Goal: Task Accomplishment & Management: Manage account settings

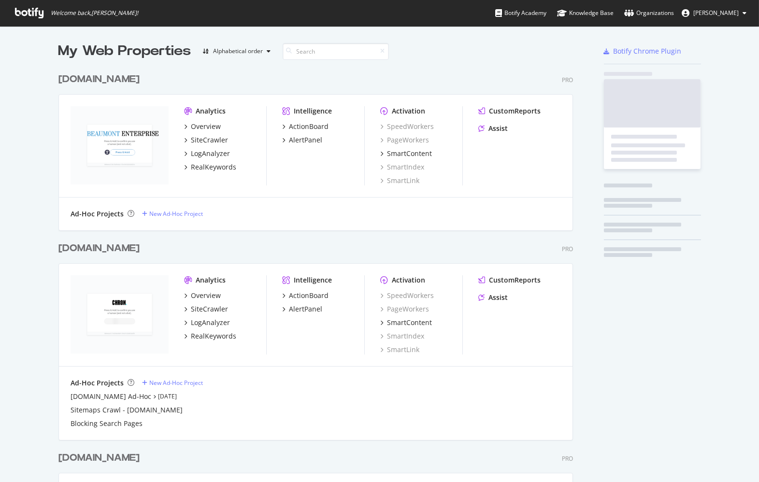
scroll to position [2484, 522]
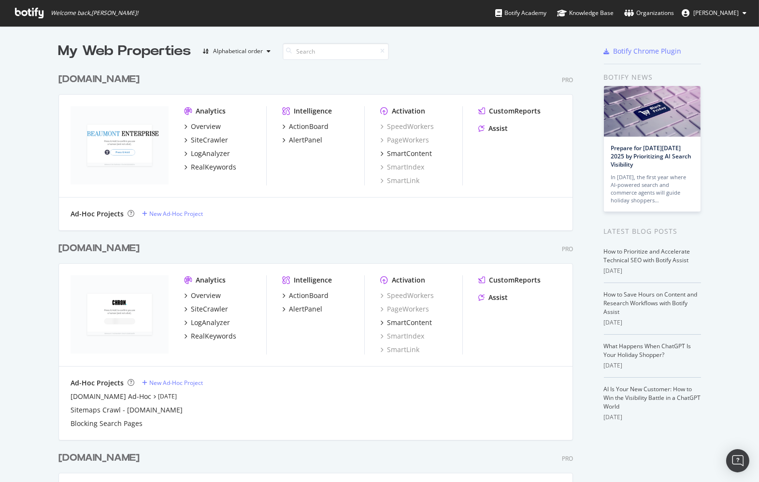
click at [308, 71] on div "[DOMAIN_NAME] Pro Analytics Overview SiteCrawler LogAnalyzer RealKeywords Intel…" at bounding box center [319, 145] width 522 height 169
click at [103, 248] on div "[DOMAIN_NAME]" at bounding box center [98, 249] width 81 height 14
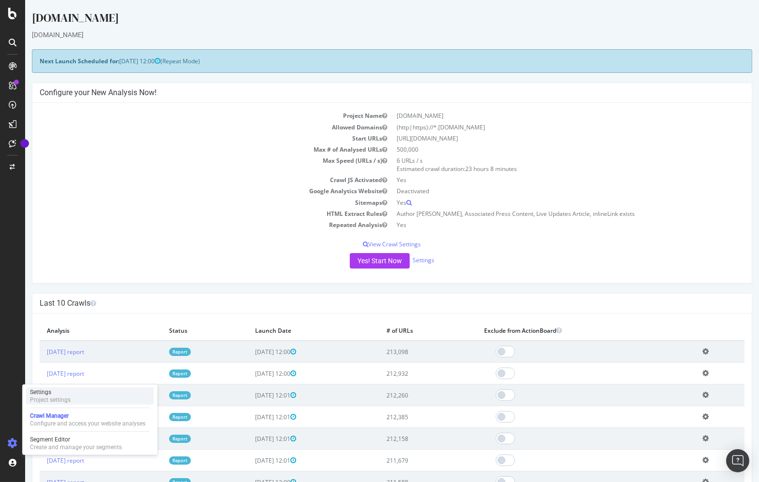
click at [84, 398] on div "Settings Project settings" at bounding box center [90, 395] width 128 height 17
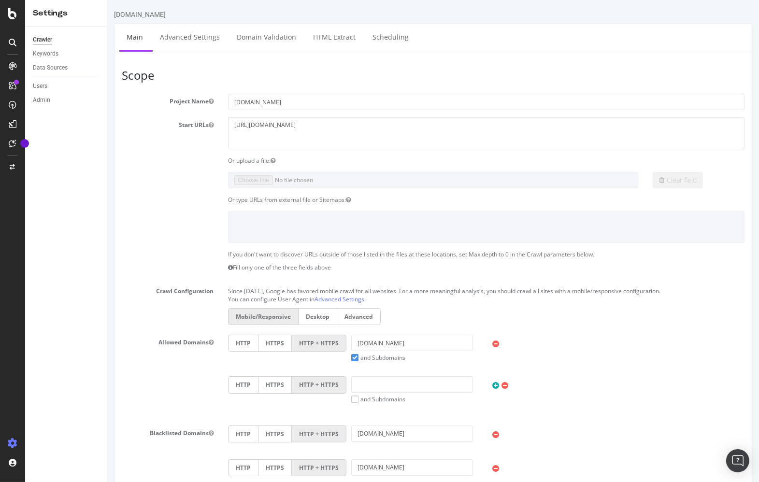
click at [85, 174] on div "Crawler Keywords Data Sources Users Admin" at bounding box center [66, 254] width 82 height 455
click at [60, 69] on div "Data Sources" at bounding box center [50, 68] width 35 height 10
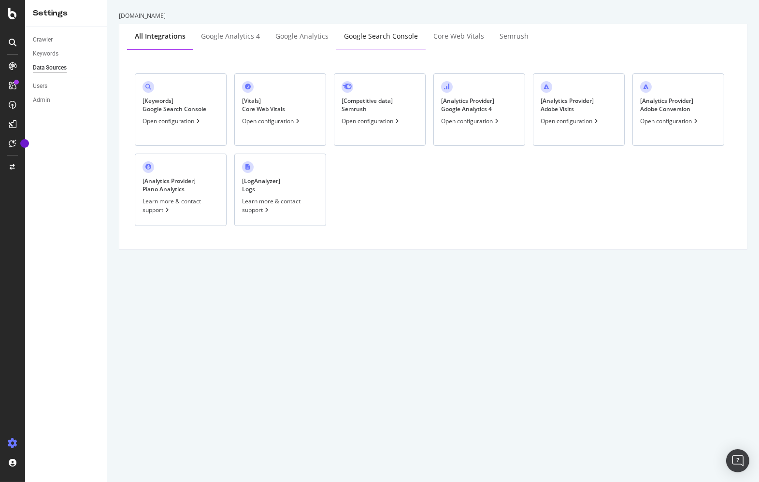
click at [364, 38] on div "Google Search Console" at bounding box center [381, 36] width 74 height 10
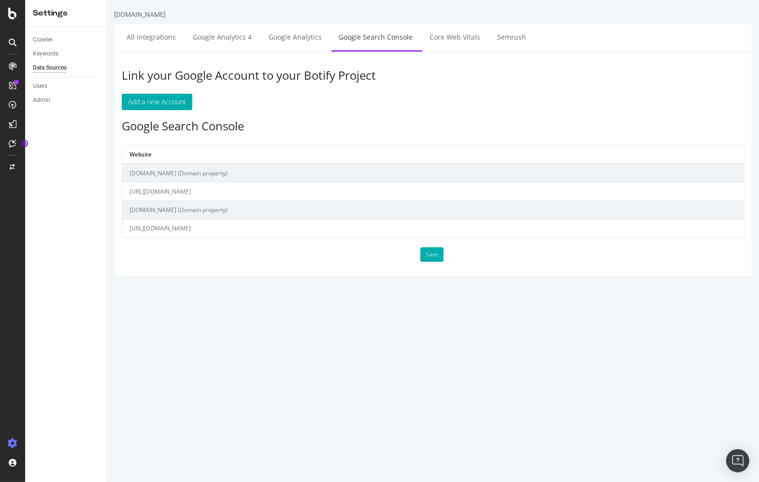
click at [84, 253] on div "Crawler Keywords Data Sources Users Admin" at bounding box center [66, 254] width 82 height 455
click at [262, 109] on div "Link your Google Account to your Botify Project Add a new Account Google Search…" at bounding box center [433, 164] width 638 height 225
click at [199, 171] on td "[DOMAIN_NAME] (Domain property)" at bounding box center [433, 173] width 622 height 19
click at [303, 99] on p "Add a new Account" at bounding box center [432, 102] width 623 height 16
drag, startPoint x: 275, startPoint y: 126, endPoint x: 274, endPoint y: 131, distance: 4.9
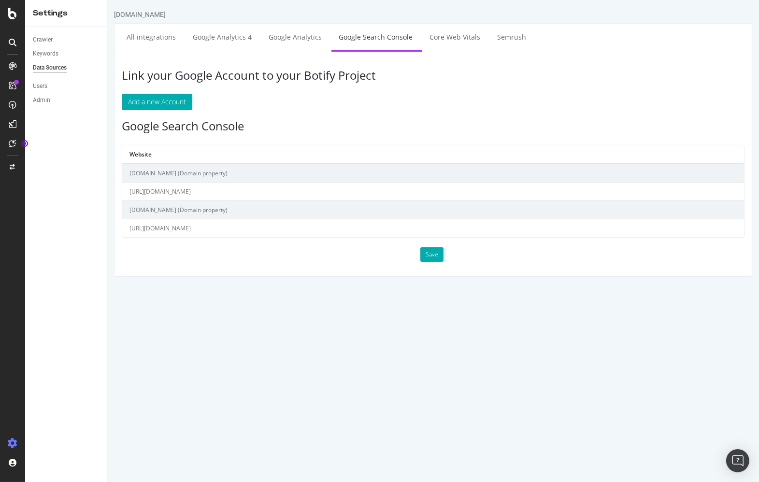
click at [275, 126] on h3 "Google Search Console" at bounding box center [432, 126] width 623 height 13
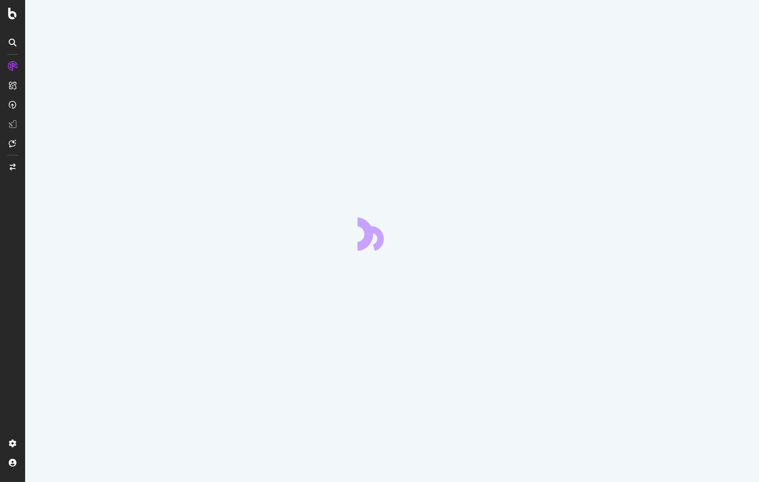
click at [61, 201] on div at bounding box center [392, 241] width 734 height 482
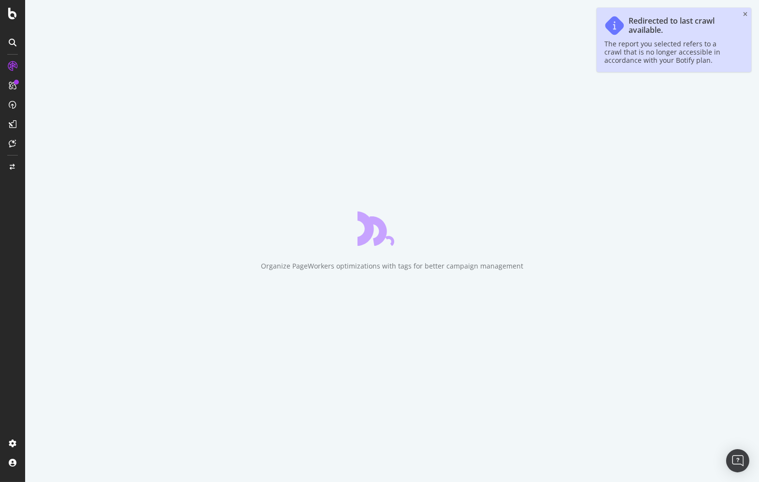
click at [22, 328] on div at bounding box center [12, 246] width 23 height 377
click at [77, 293] on div "Organize PageWorkers optimizations with tags for better campaign management" at bounding box center [392, 241] width 734 height 482
click at [74, 287] on div "Organize PageWorkers optimizations with tags for better campaign management" at bounding box center [392, 241] width 734 height 482
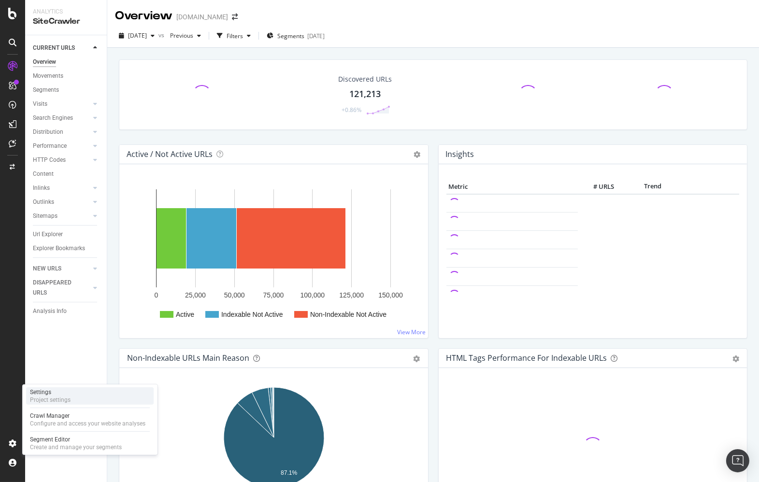
click at [87, 398] on div "Settings Project settings" at bounding box center [90, 395] width 128 height 17
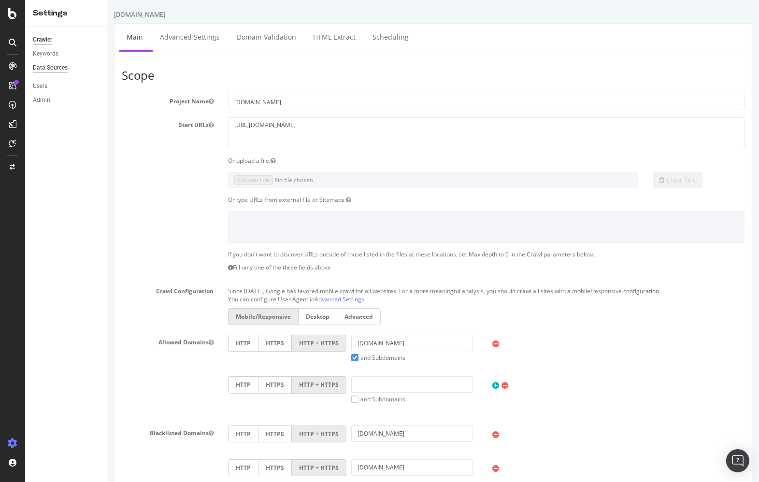
click at [49, 68] on div "Data Sources" at bounding box center [50, 68] width 35 height 10
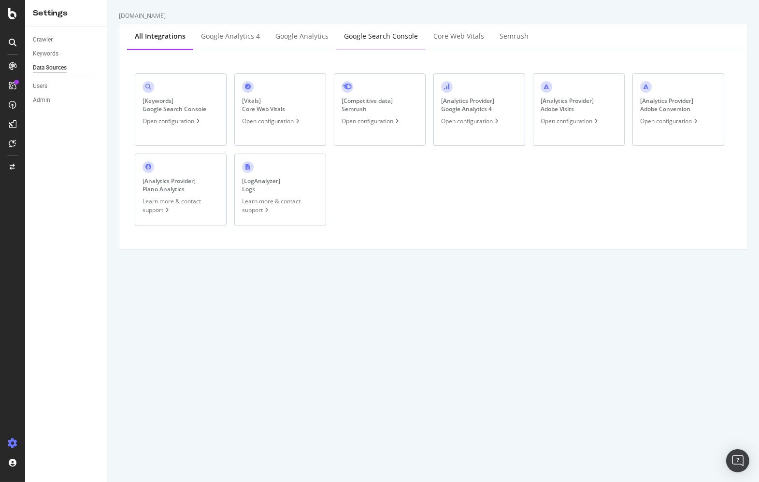
click at [376, 45] on div "Google Search Console" at bounding box center [380, 37] width 89 height 27
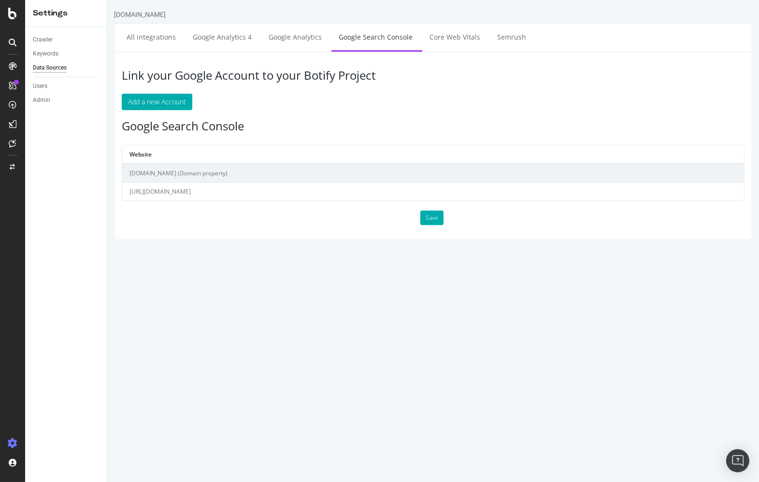
click at [307, 245] on html "sfgate.com All integrations Google Analytics 4 Google Analytics Google Search C…" at bounding box center [433, 125] width 652 height 250
click at [349, 110] on div "Link your Google Account to your Botify Project Add a new Account Google Search…" at bounding box center [433, 146] width 638 height 188
click at [294, 122] on h3 "Google Search Console" at bounding box center [432, 126] width 623 height 13
drag, startPoint x: 671, startPoint y: 222, endPoint x: 682, endPoint y: 219, distance: 11.6
click at [682, 219] on div "Save" at bounding box center [432, 218] width 637 height 14
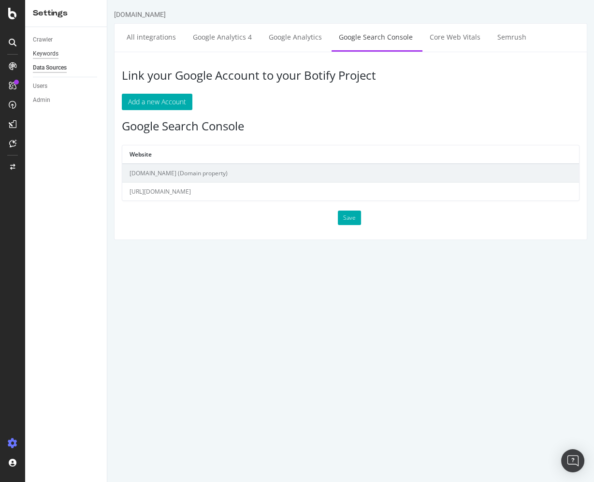
drag, startPoint x: 49, startPoint y: 54, endPoint x: 55, endPoint y: 54, distance: 5.8
click at [49, 54] on div "Keywords" at bounding box center [46, 54] width 26 height 10
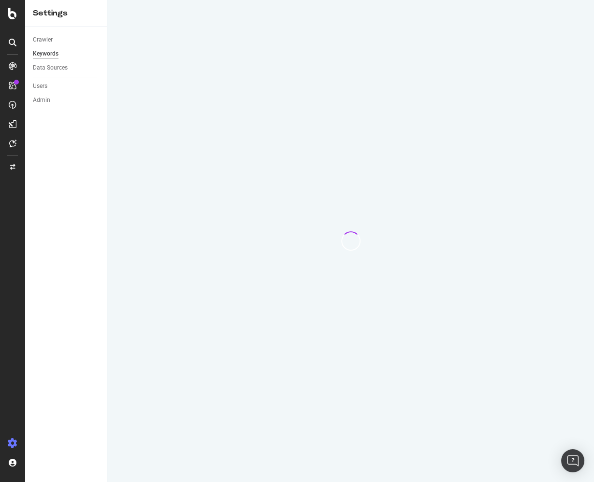
click at [114, 158] on div at bounding box center [350, 241] width 486 height 482
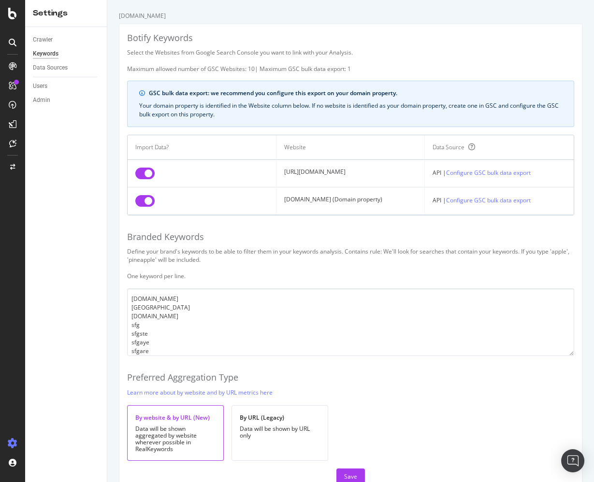
click at [313, 214] on div "Botify Keywords Select the Websites from Google Search Console you want to link…" at bounding box center [350, 258] width 462 height 468
click at [260, 99] on div "GSC bulk data export: we recommend you configure this export on your domain pro…" at bounding box center [350, 104] width 447 height 46
click at [55, 71] on div "Data Sources" at bounding box center [50, 68] width 35 height 10
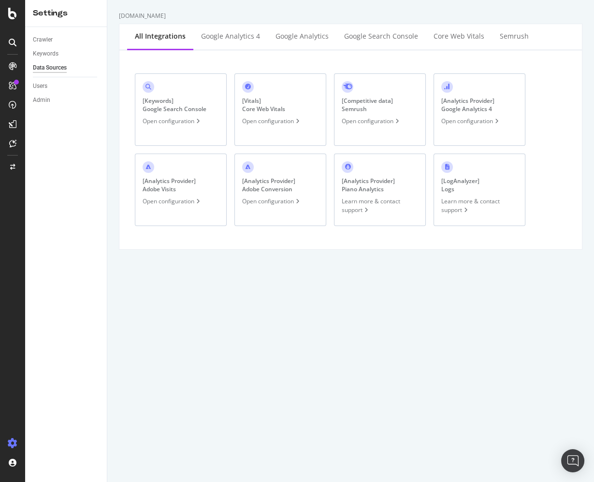
click at [317, 55] on div "[ Keywords ] Google Search Console Open configuration [ Vitals ] Core Web Vital…" at bounding box center [350, 149] width 462 height 199
click at [164, 106] on div "[ Keywords ] Google Search Console" at bounding box center [174, 105] width 64 height 16
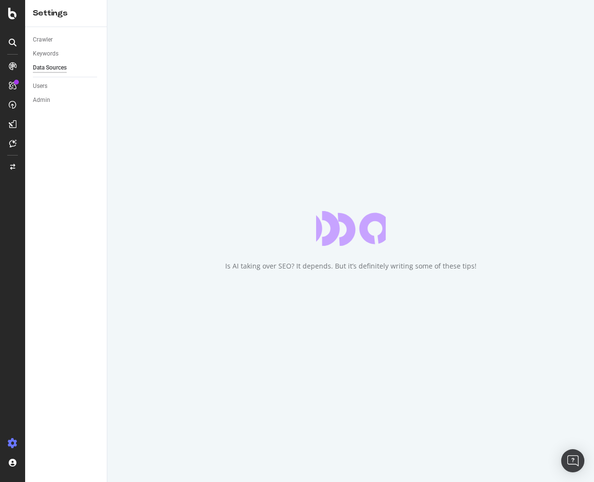
click at [95, 180] on div "Crawler Keywords Data Sources Users Admin" at bounding box center [66, 254] width 82 height 455
click at [97, 179] on div "Crawler Keywords Data Sources Users Admin" at bounding box center [66, 254] width 82 height 455
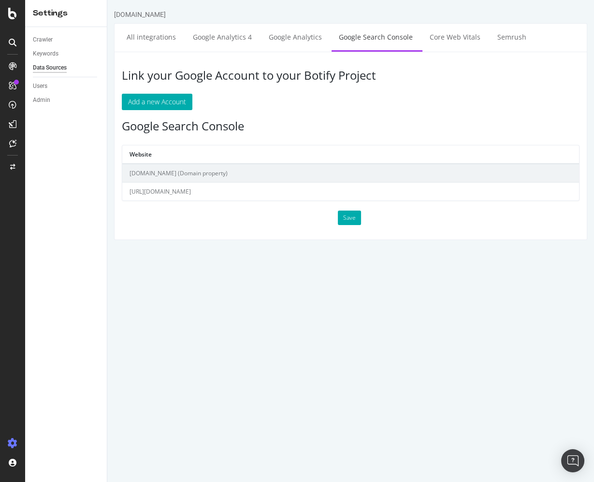
click at [401, 128] on h3 "Google Search Console" at bounding box center [350, 126] width 457 height 13
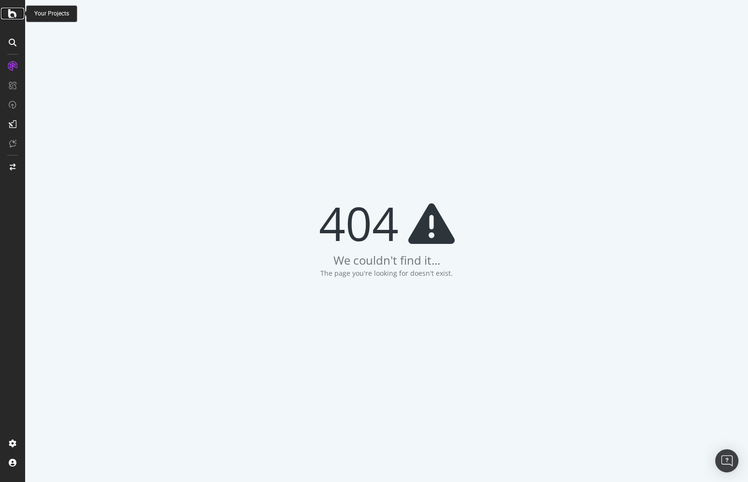
click at [12, 15] on icon at bounding box center [12, 14] width 9 height 12
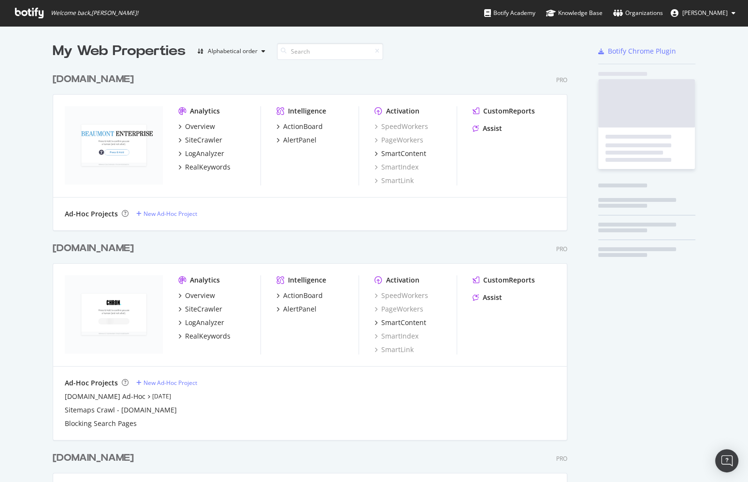
scroll to position [2484, 522]
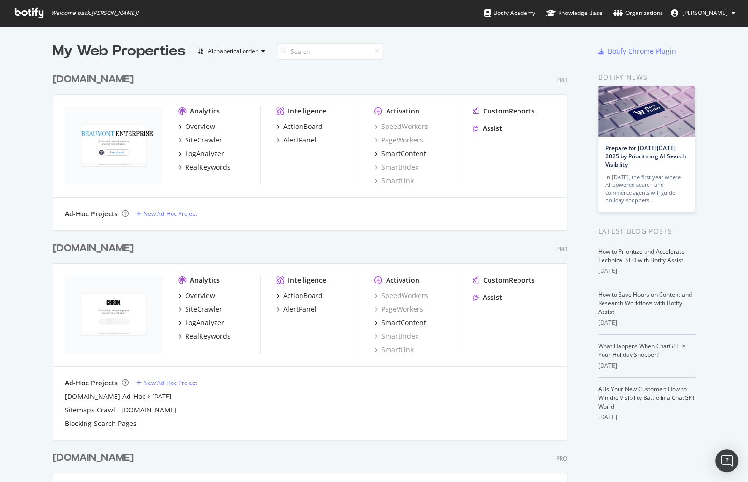
click at [728, 13] on button "Genevieve Lill" at bounding box center [703, 12] width 80 height 15
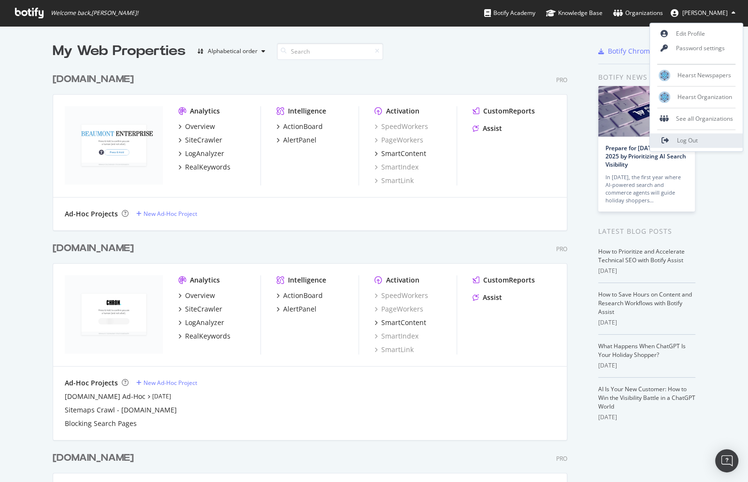
click at [692, 133] on link "Log Out" at bounding box center [696, 140] width 93 height 14
